Goal: Task Accomplishment & Management: Complete application form

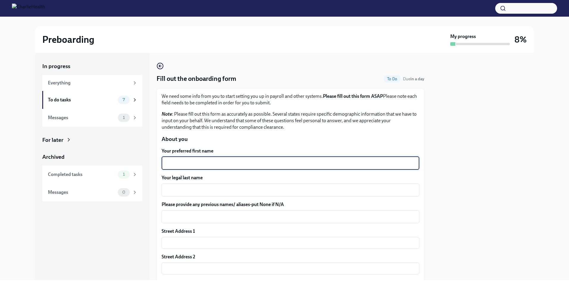
click at [198, 165] on textarea "Your preferred first name" at bounding box center [290, 163] width 251 height 7
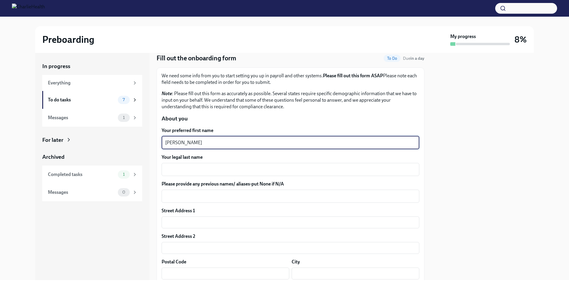
scroll to position [30, 0]
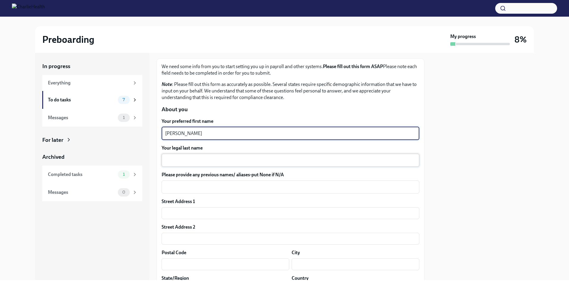
type textarea "[PERSON_NAME]"
click at [197, 165] on div "x ​" at bounding box center [291, 160] width 258 height 13
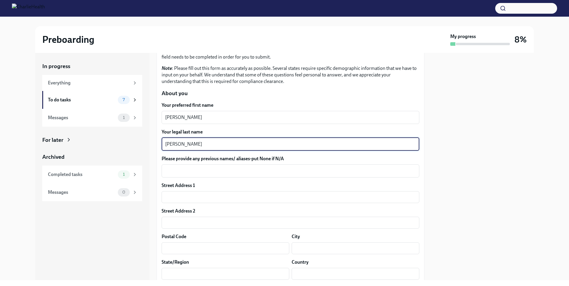
scroll to position [60, 0]
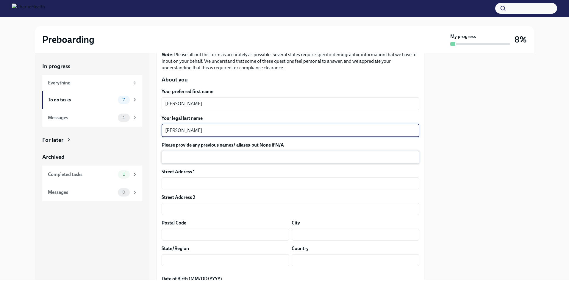
type textarea "[PERSON_NAME]"
click at [197, 159] on textarea "Please provide any previous names/ aliases-put None if N/A" at bounding box center [290, 157] width 251 height 7
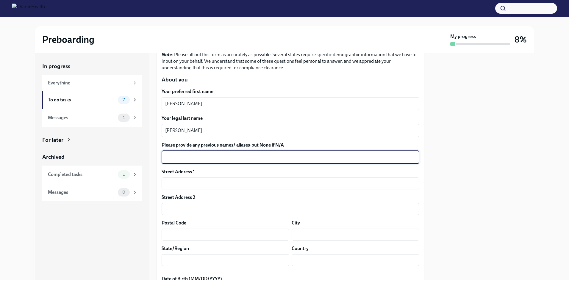
scroll to position [89, 0]
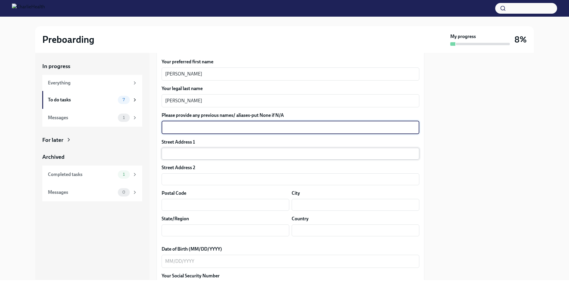
click at [195, 155] on input "text" at bounding box center [291, 154] width 258 height 12
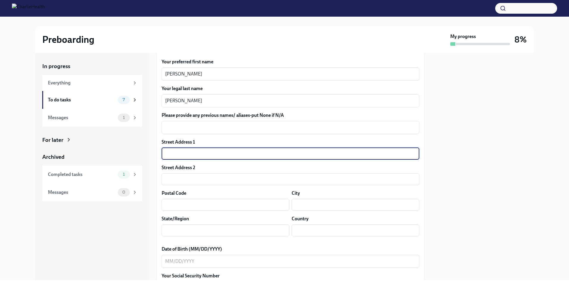
type input "[STREET_ADDRESS]"
type input "apt 3"
type input "07661"
type input "River Edge"
type input "NJ"
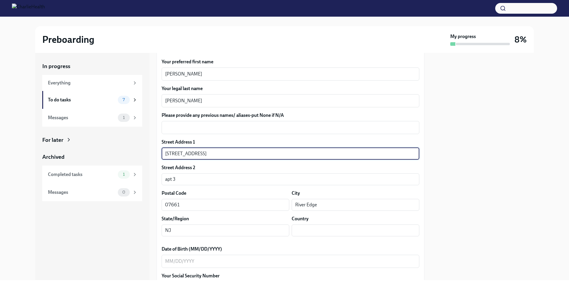
type input "US"
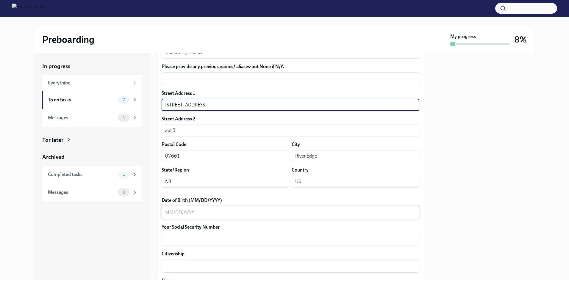
scroll to position [149, 0]
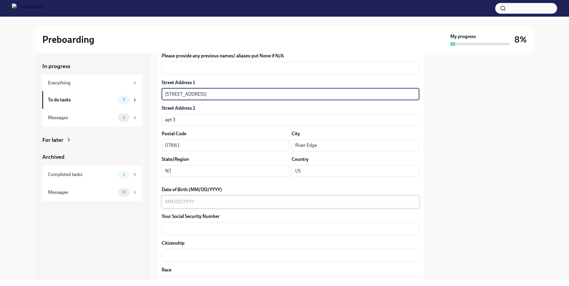
click at [201, 202] on textarea "Date of Birth (MM/DD/YYYY)" at bounding box center [290, 202] width 251 height 7
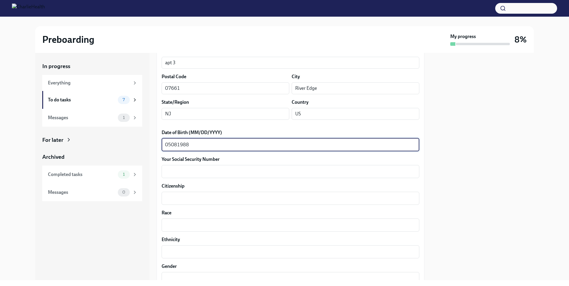
scroll to position [208, 0]
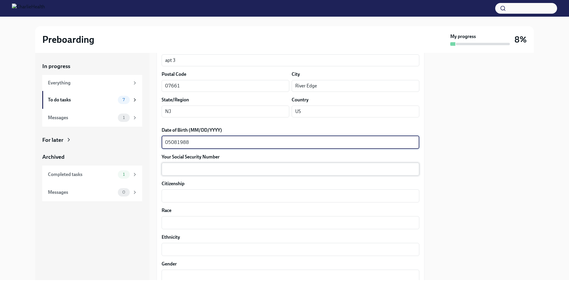
type textarea "05081988"
click at [206, 171] on textarea "Your Social Security Number" at bounding box center [290, 169] width 251 height 7
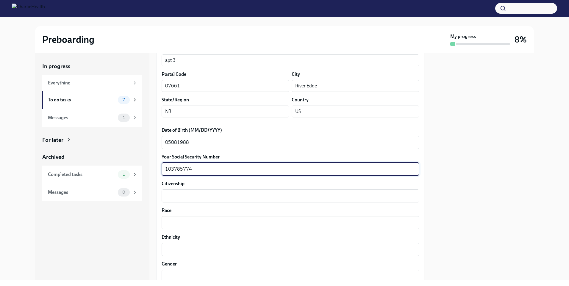
scroll to position [238, 0]
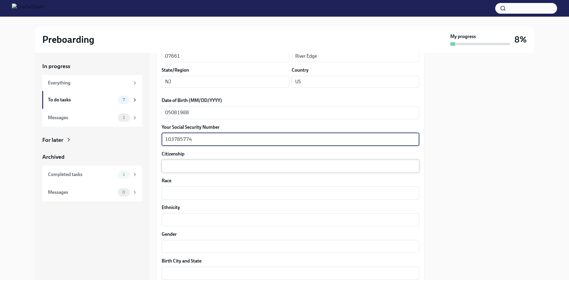
type textarea "103785774"
click at [208, 168] on textarea "Citizenship" at bounding box center [290, 166] width 251 height 7
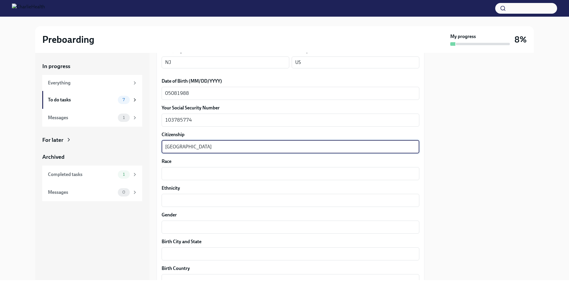
scroll to position [268, 0]
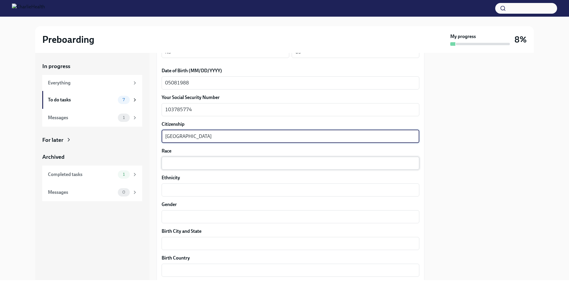
type textarea "[GEOGRAPHIC_DATA]"
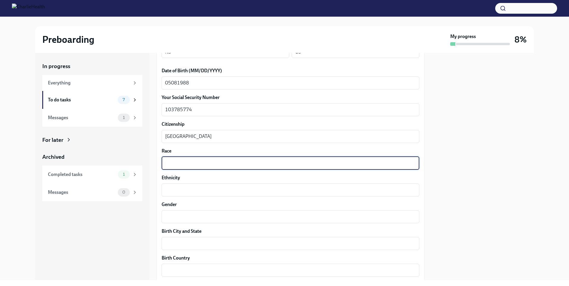
click at [206, 164] on textarea "Race" at bounding box center [290, 163] width 251 height 7
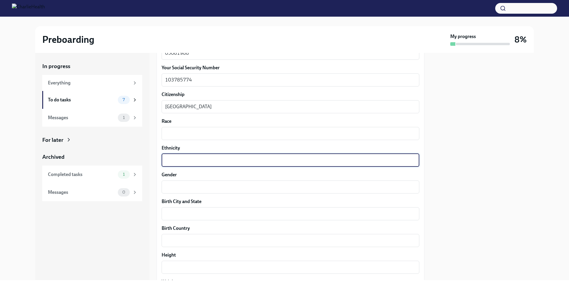
click at [200, 159] on textarea "Ethnicity" at bounding box center [290, 160] width 251 height 7
type textarea "[DEMOGRAPHIC_DATA]"
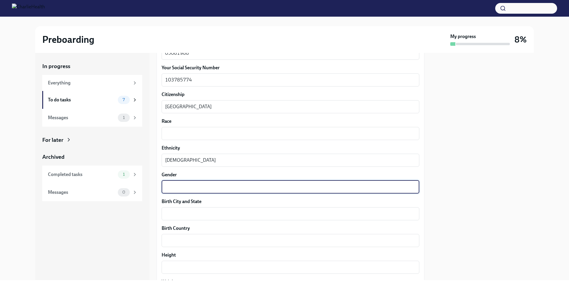
click at [206, 189] on textarea "Gender" at bounding box center [290, 187] width 251 height 7
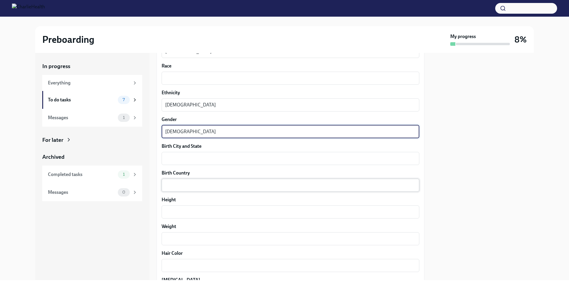
scroll to position [357, 0]
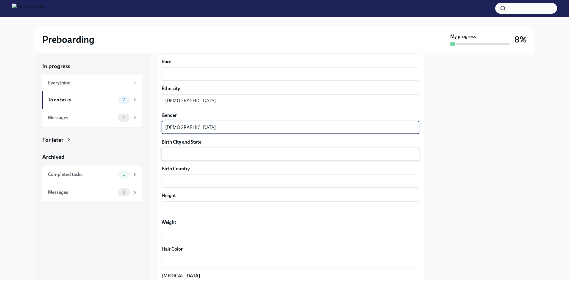
type textarea "[DEMOGRAPHIC_DATA]"
click at [199, 154] on textarea "Birth City and State" at bounding box center [290, 154] width 251 height 7
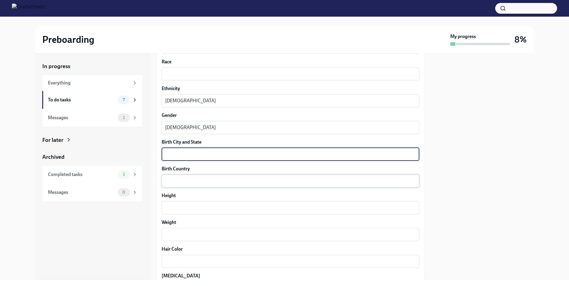
click at [196, 184] on textarea "Birth Country" at bounding box center [290, 181] width 251 height 7
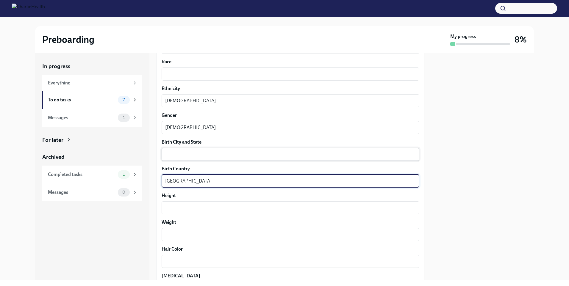
type textarea "[GEOGRAPHIC_DATA]"
click at [196, 155] on textarea "Birth City and State" at bounding box center [290, 154] width 251 height 7
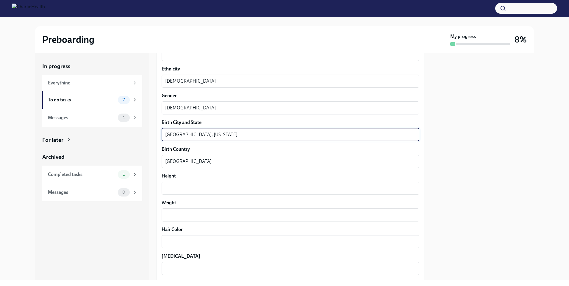
scroll to position [387, 0]
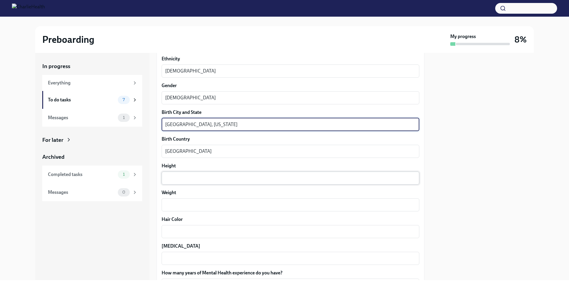
type textarea "[GEOGRAPHIC_DATA], [US_STATE]"
click at [195, 182] on div "x ​" at bounding box center [291, 178] width 258 height 13
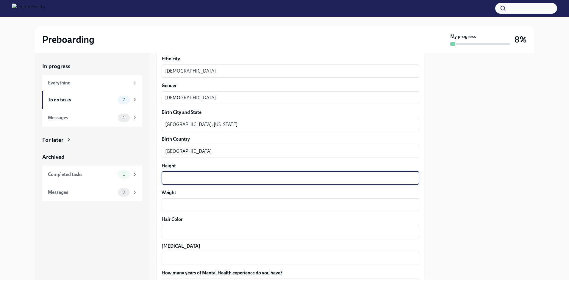
click at [195, 182] on div "x ​" at bounding box center [291, 178] width 258 height 13
type textarea "5'0"
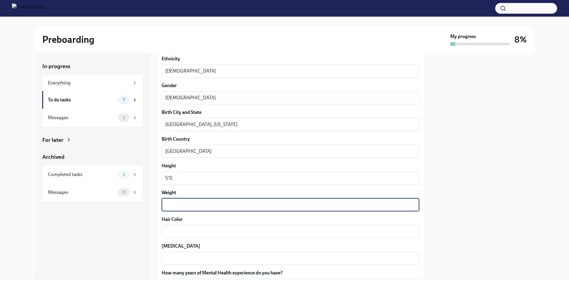
click at [205, 207] on textarea "Weight" at bounding box center [290, 205] width 251 height 7
type textarea "110"
click at [205, 229] on textarea "Hair Color" at bounding box center [290, 231] width 251 height 7
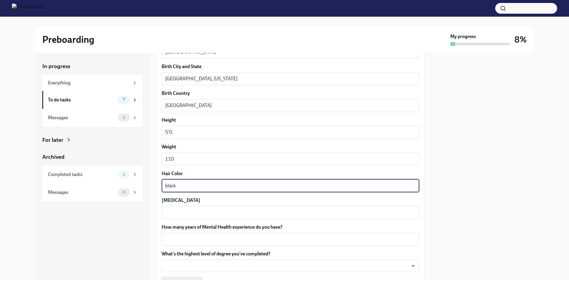
scroll to position [490, 0]
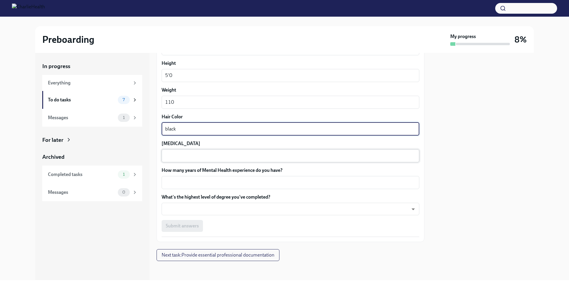
type textarea "black"
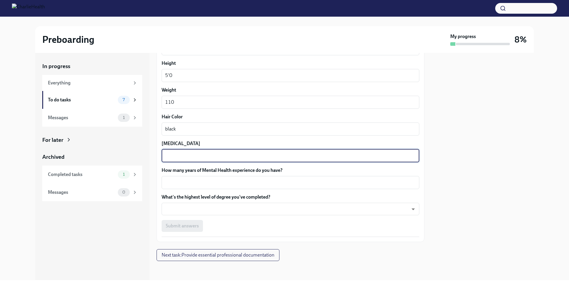
click at [207, 158] on textarea "[MEDICAL_DATA]" at bounding box center [290, 155] width 251 height 7
type textarea "brown"
click at [210, 184] on textarea "How many years of Mental Health experience do you have?" at bounding box center [290, 182] width 251 height 7
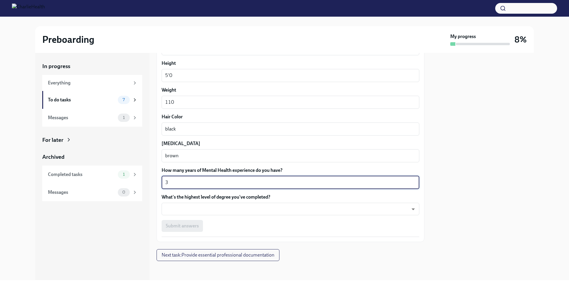
type textarea "3"
type textarea "about 3 years"
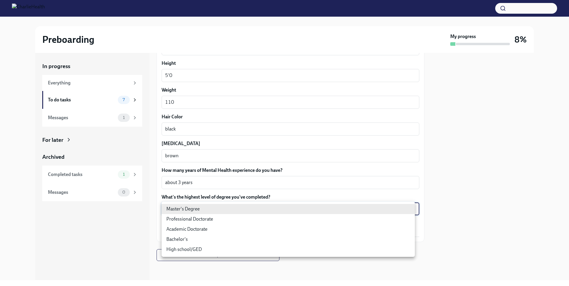
click at [244, 207] on body "Preboarding My progress 8% In progress Everything To do tasks 7 Messages 1 For …" at bounding box center [284, 143] width 569 height 286
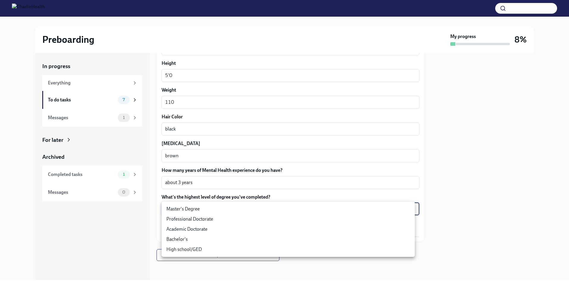
click at [203, 209] on li "Master's Degree" at bounding box center [288, 209] width 253 height 10
type input "2vBr-ghkD"
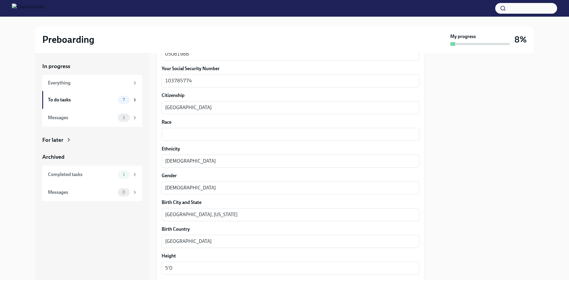
scroll to position [281, 0]
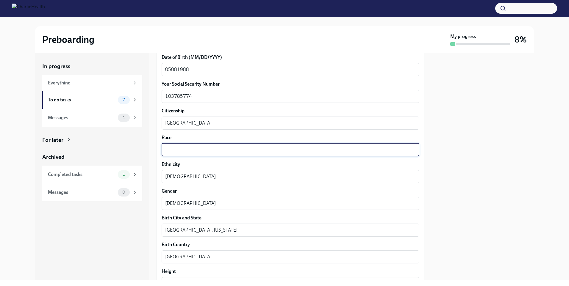
click at [193, 149] on textarea "Race" at bounding box center [290, 149] width 251 height 7
type textarea "w"
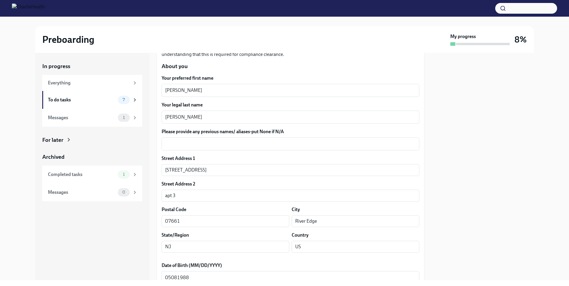
scroll to position [43, 0]
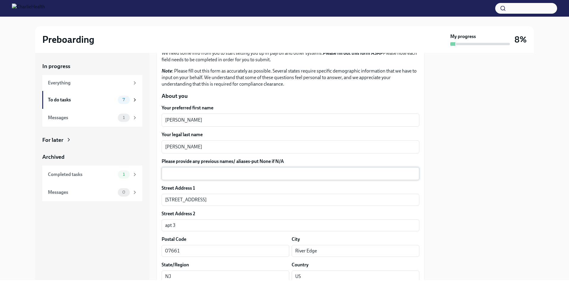
type textarea "white"
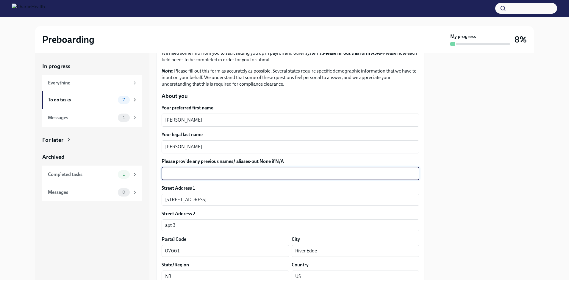
click at [236, 176] on textarea "Please provide any previous names/ aliases-put None if N/A" at bounding box center [290, 173] width 251 height 7
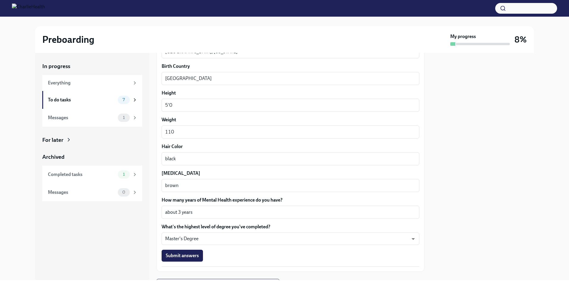
scroll to position [490, 0]
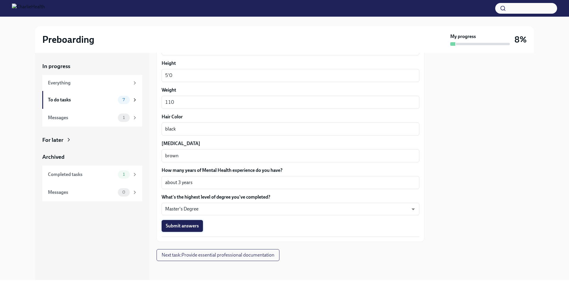
type textarea "none"
click at [182, 223] on span "Submit answers" at bounding box center [182, 226] width 33 height 6
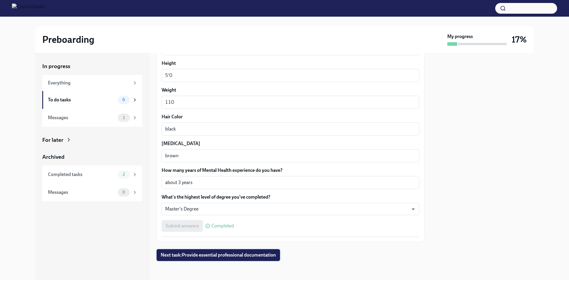
click at [265, 257] on span "Next task : Provide essential professional documentation" at bounding box center [218, 255] width 115 height 6
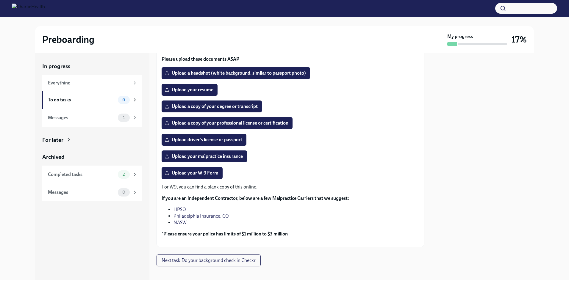
scroll to position [60, 0]
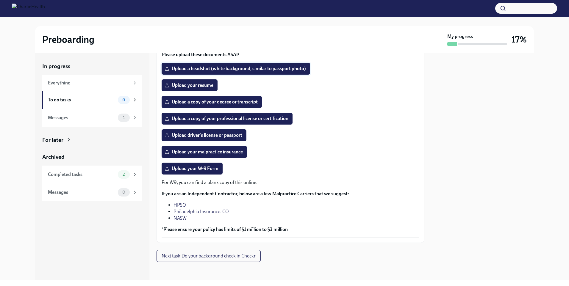
click at [241, 69] on span "Upload a headshot (white background, similar to passport photo)" at bounding box center [236, 69] width 140 height 6
click at [0, 0] on input "Upload a headshot (white background, similar to passport photo)" at bounding box center [0, 0] width 0 height 0
click at [227, 68] on span "Upload a headshot (white background, similar to passport photo)" at bounding box center [236, 69] width 140 height 6
click at [0, 0] on input "Upload a headshot (white background, similar to passport photo)" at bounding box center [0, 0] width 0 height 0
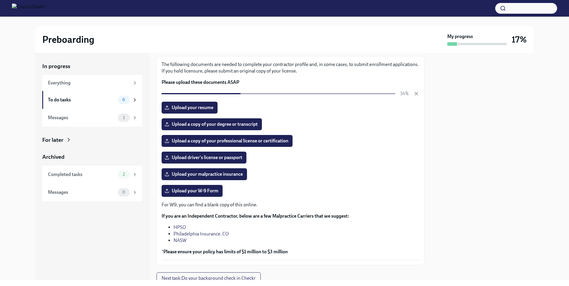
scroll to position [0, 0]
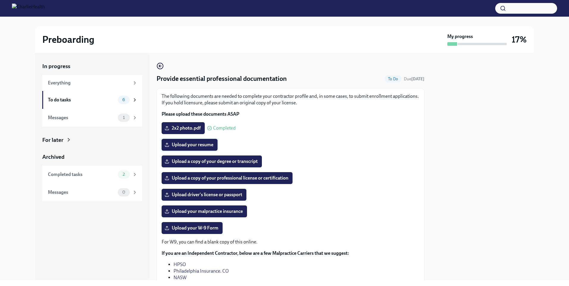
click at [192, 147] on span "Upload your resume" at bounding box center [190, 145] width 48 height 6
click at [0, 0] on input "Upload your resume" at bounding box center [0, 0] width 0 height 0
click at [207, 145] on span "Upload your resume" at bounding box center [190, 145] width 48 height 6
click at [0, 0] on input "Upload your resume" at bounding box center [0, 0] width 0 height 0
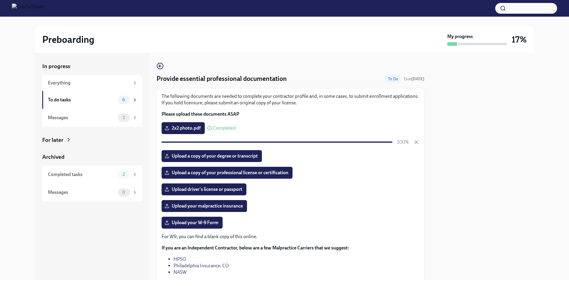
scroll to position [30, 0]
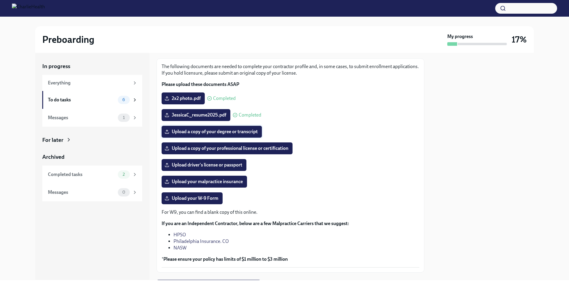
click at [189, 133] on span "Upload a copy of your degree or transcript" at bounding box center [212, 132] width 92 height 6
click at [0, 0] on input "Upload a copy of your degree or transcript" at bounding box center [0, 0] width 0 height 0
click at [238, 133] on span "Completed" at bounding box center [242, 132] width 23 height 5
click at [197, 132] on span "jessicaC.transcript.pdf" at bounding box center [192, 132] width 53 height 6
click at [0, 0] on input "jessicaC.transcript.pdf" at bounding box center [0, 0] width 0 height 0
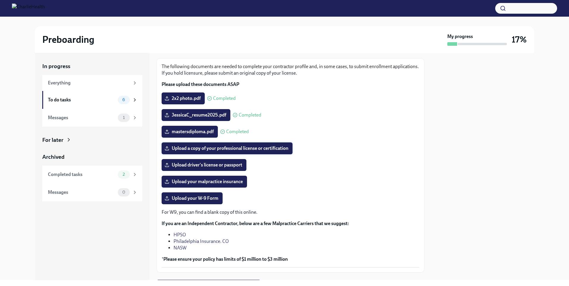
click at [260, 151] on span "Upload a copy of your professional license or certification" at bounding box center [227, 149] width 123 height 6
click at [0, 0] on input "Upload a copy of your professional license or certification" at bounding box center [0, 0] width 0 height 0
click at [242, 165] on span "Upload driver's license or passport" at bounding box center [204, 165] width 77 height 6
click at [0, 0] on input "Upload driver's license or passport" at bounding box center [0, 0] width 0 height 0
click at [219, 181] on span "Upload your malpractice insurance" at bounding box center [204, 182] width 77 height 6
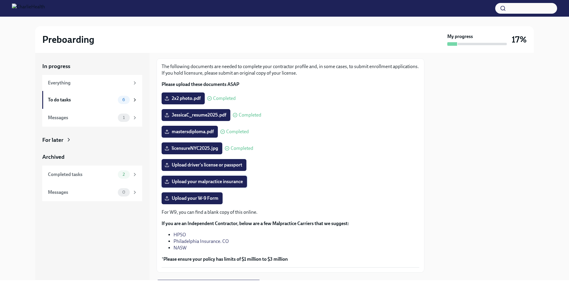
click at [0, 0] on input "Upload your malpractice insurance" at bounding box center [0, 0] width 0 height 0
click at [205, 199] on span "Upload your W-9 Form" at bounding box center [192, 199] width 53 height 6
click at [0, 0] on input "Upload your W-9 Form" at bounding box center [0, 0] width 0 height 0
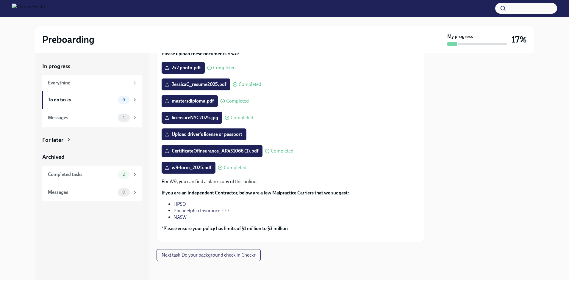
scroll to position [31, 0]
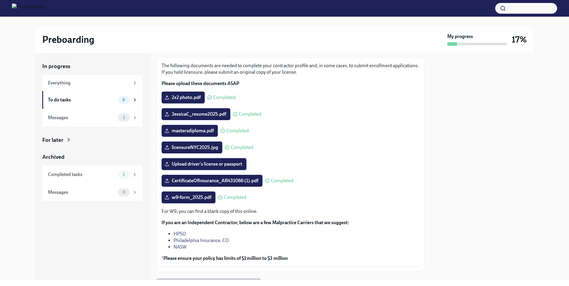
click at [206, 166] on span "Upload driver's license or passport" at bounding box center [204, 164] width 77 height 6
click at [0, 0] on input "Upload driver's license or passport" at bounding box center [0, 0] width 0 height 0
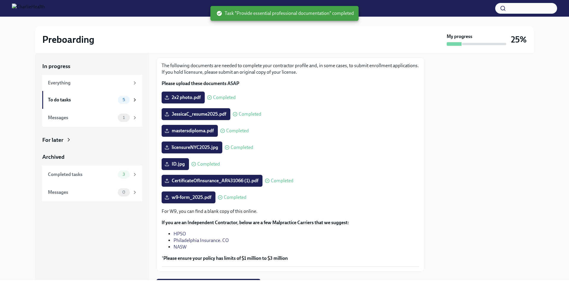
scroll to position [60, 0]
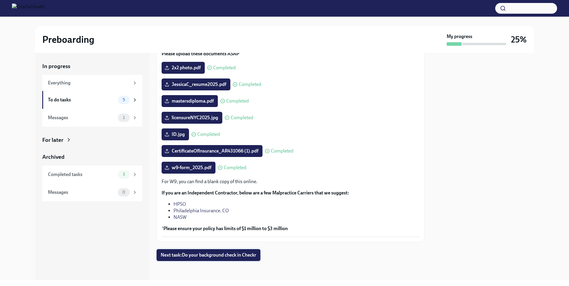
click at [205, 256] on span "Next task : Do your background check in Checkr" at bounding box center [209, 255] width 96 height 6
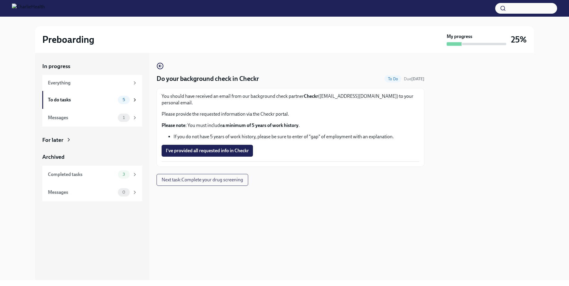
drag, startPoint x: 231, startPoint y: 146, endPoint x: 240, endPoint y: 152, distance: 10.7
click at [230, 148] on span "I've provided all requested info in Checkr" at bounding box center [207, 151] width 83 height 6
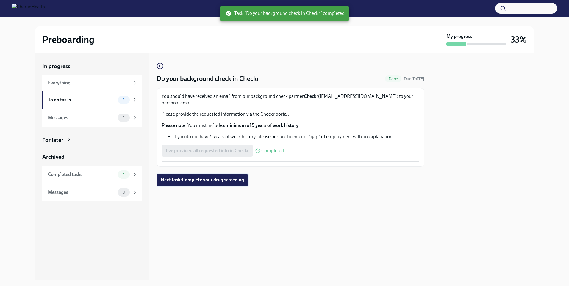
click at [221, 177] on span "Next task : Complete your drug screening" at bounding box center [202, 180] width 83 height 6
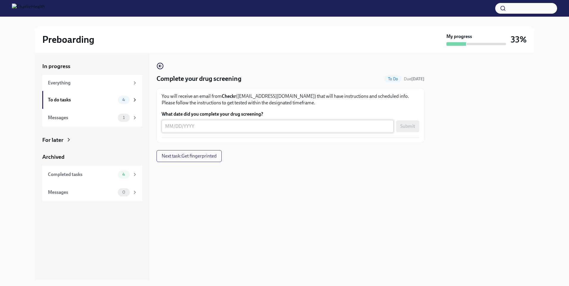
click at [195, 127] on textarea "What date did you complete your drug screening?" at bounding box center [277, 126] width 225 height 7
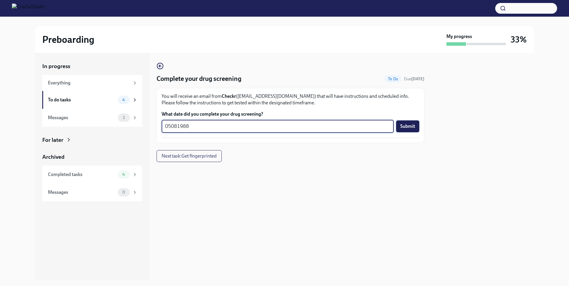
type textarea "05081988"
click at [409, 125] on span "Submit" at bounding box center [407, 127] width 15 height 6
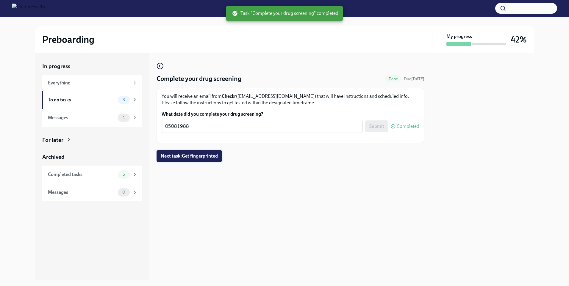
click at [205, 157] on span "Next task : Get fingerprinted" at bounding box center [189, 156] width 57 height 6
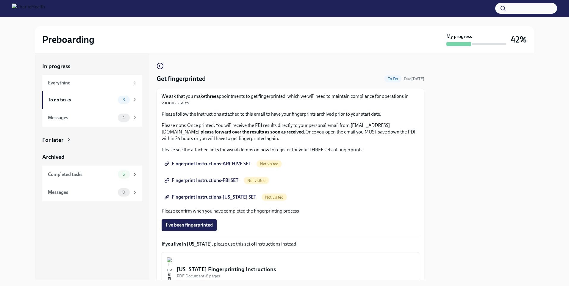
click at [238, 165] on span "Fingerprint Instructions-ARCHIVE SET" at bounding box center [208, 164] width 85 height 6
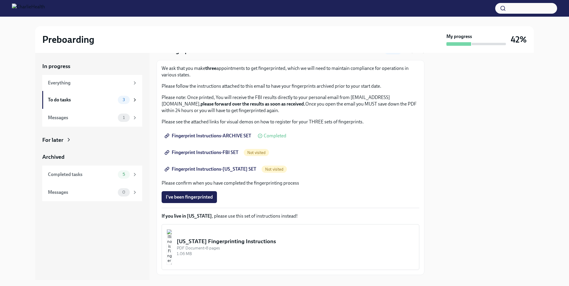
scroll to position [61, 0]
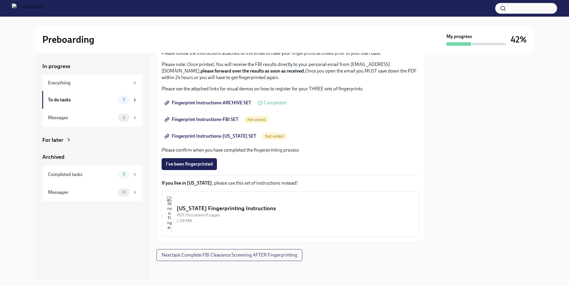
click at [45, 7] on img at bounding box center [28, 9] width 33 height 10
click at [30, 13] on img at bounding box center [28, 9] width 33 height 10
click at [53, 40] on h2 "Preboarding" at bounding box center [68, 40] width 52 height 12
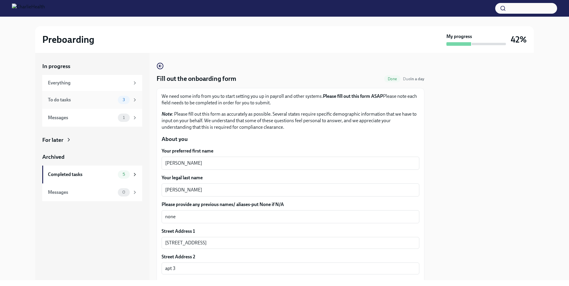
click at [81, 98] on div "To do tasks" at bounding box center [82, 100] width 68 height 7
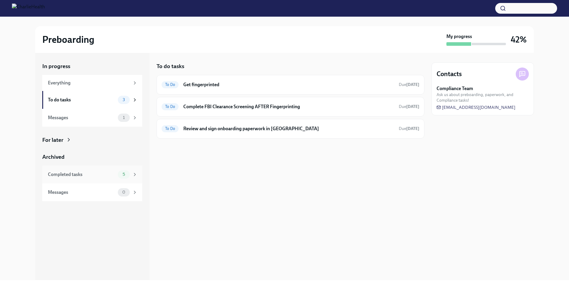
click at [96, 176] on div "Completed tasks" at bounding box center [82, 174] width 68 height 7
